Goal: Download file/media

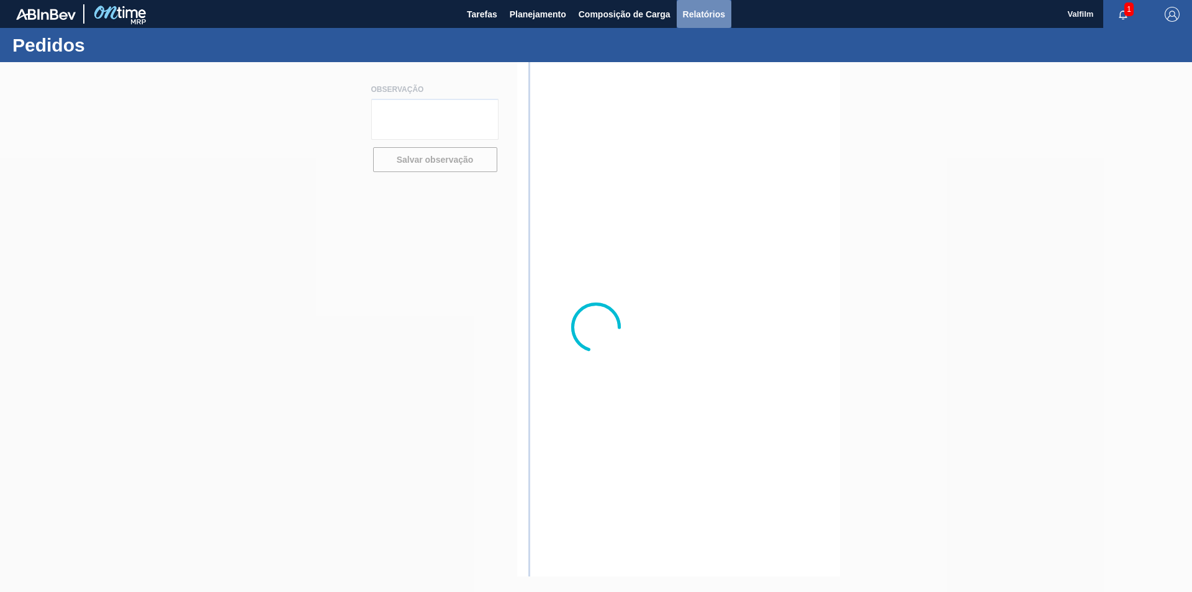
click at [702, 11] on span "Relatórios" at bounding box center [704, 14] width 42 height 15
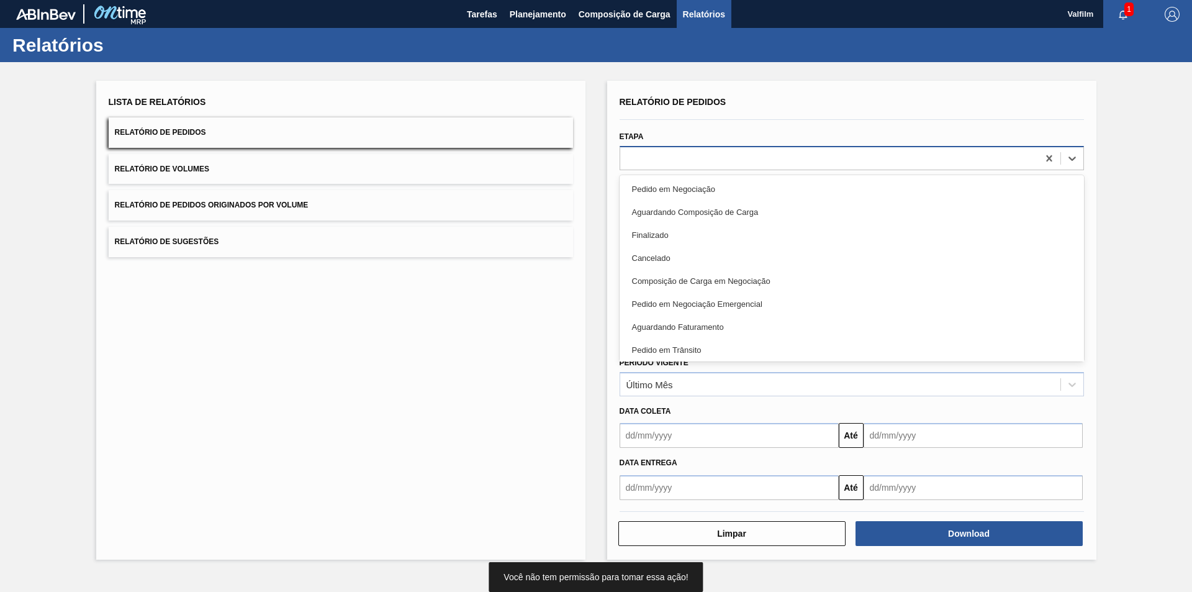
click at [658, 156] on div at bounding box center [829, 158] width 418 height 18
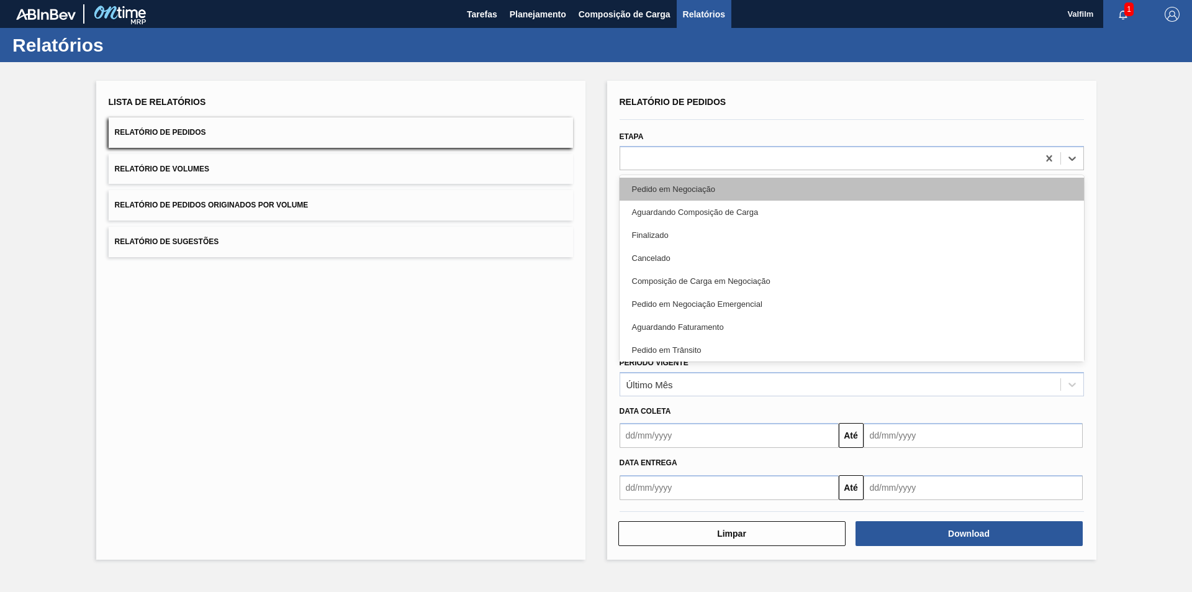
click at [694, 192] on div "Pedido em Negociação" at bounding box center [852, 189] width 464 height 23
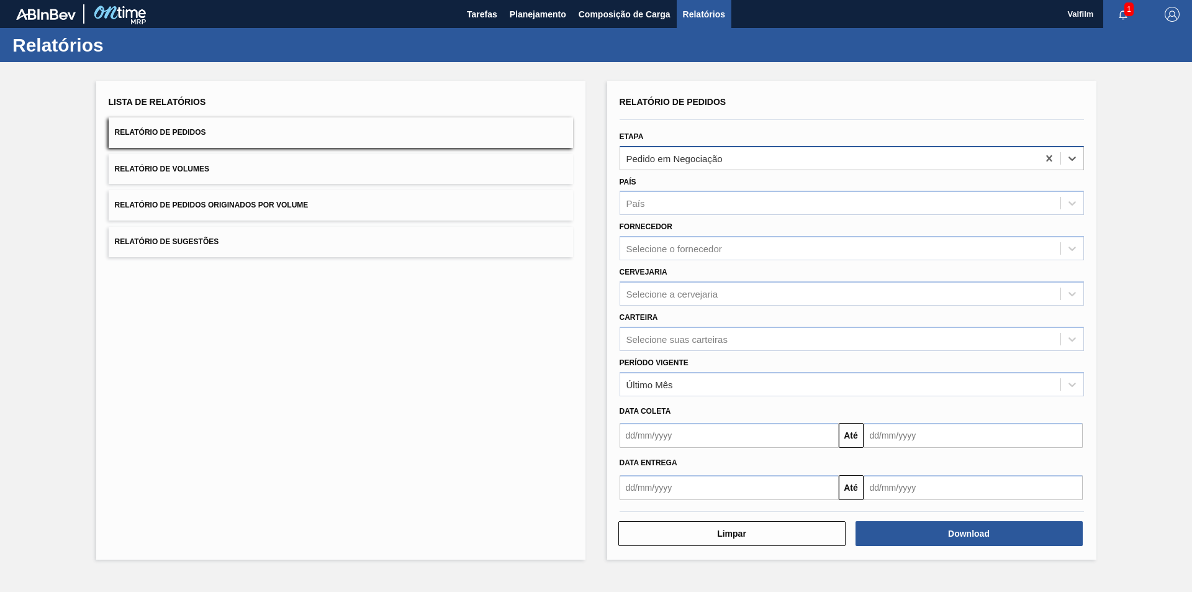
click at [776, 164] on div "Pedido em Negociação" at bounding box center [829, 158] width 418 height 18
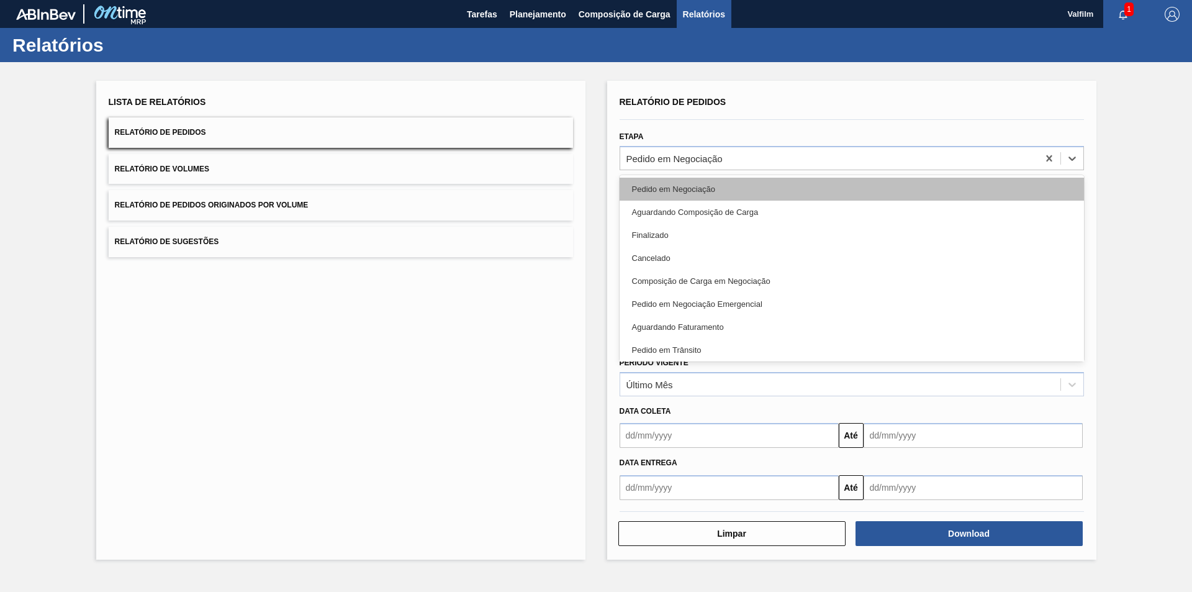
click at [706, 188] on div "Pedido em Negociação" at bounding box center [852, 189] width 464 height 23
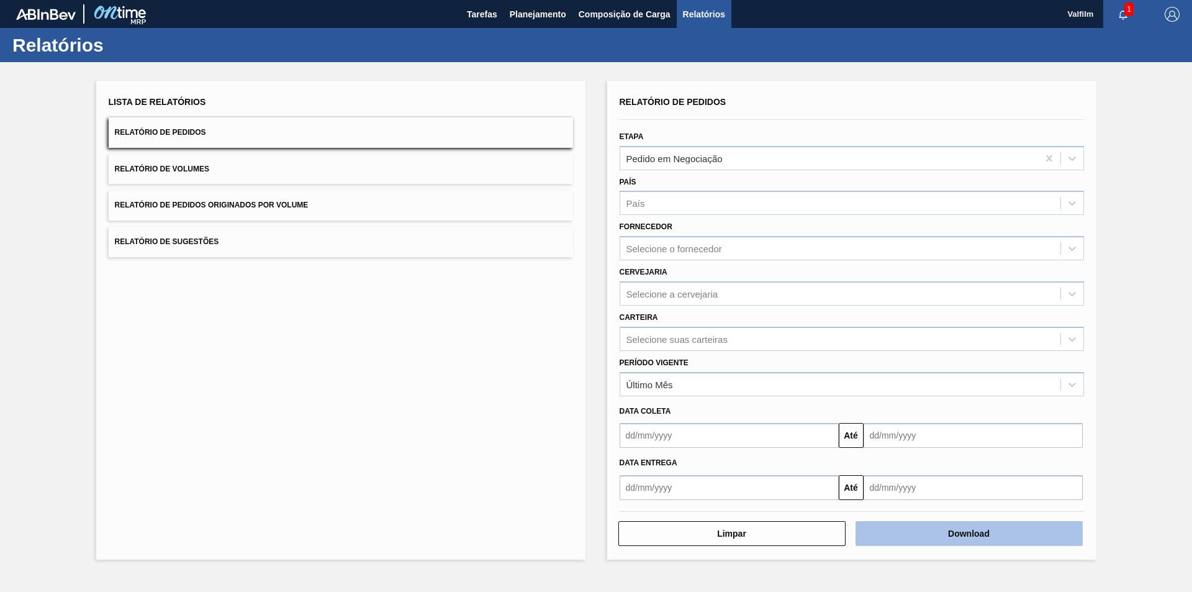
click at [936, 534] on button "Download" at bounding box center [969, 533] width 227 height 25
